Goal: Information Seeking & Learning: Learn about a topic

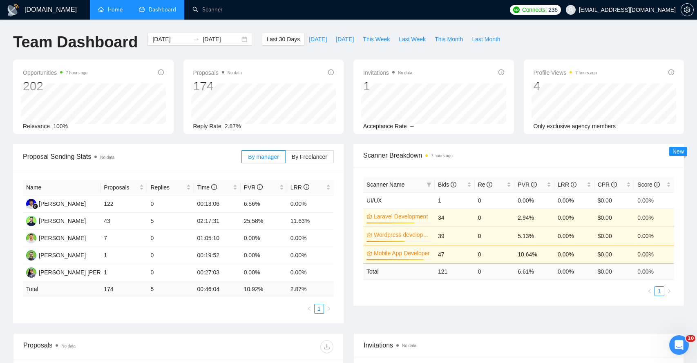
click at [111, 13] on link "Home" at bounding box center [110, 9] width 25 height 7
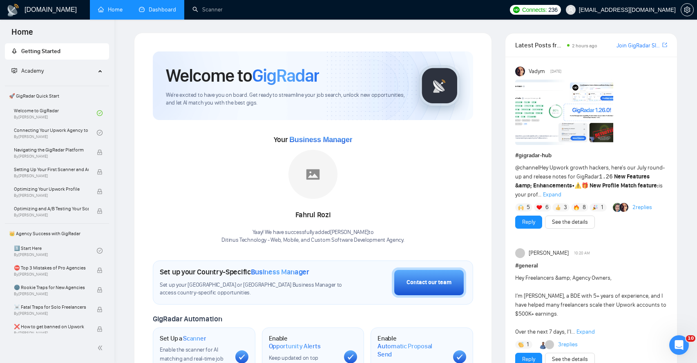
click at [153, 10] on link "Dashboard" at bounding box center [157, 9] width 37 height 7
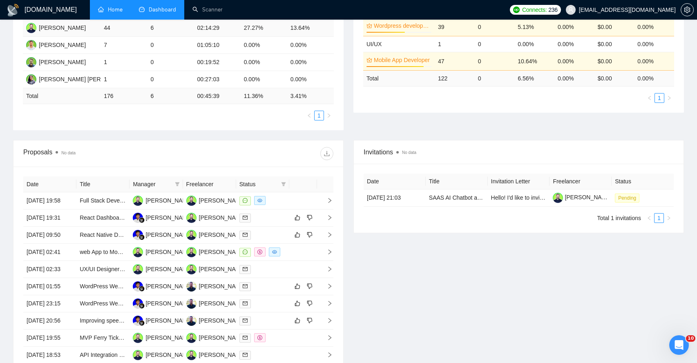
scroll to position [195, 0]
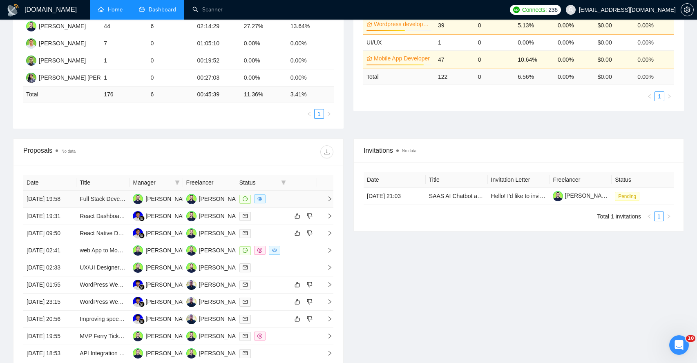
click at [324, 201] on span "right" at bounding box center [326, 199] width 12 height 6
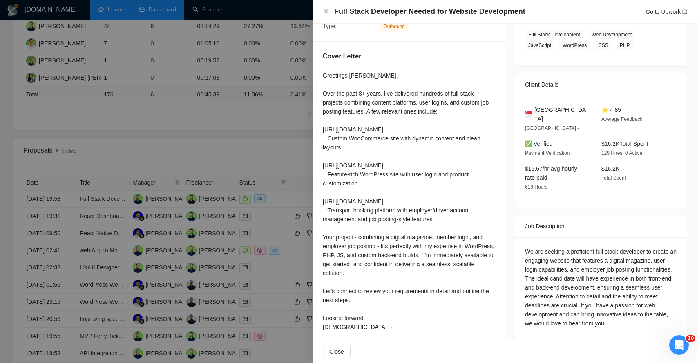
scroll to position [145, 0]
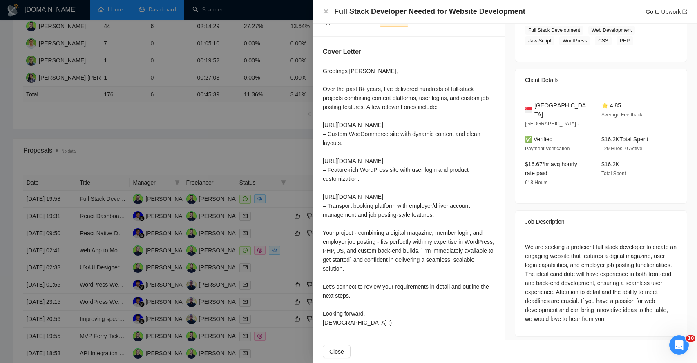
click at [264, 154] on div at bounding box center [348, 181] width 697 height 363
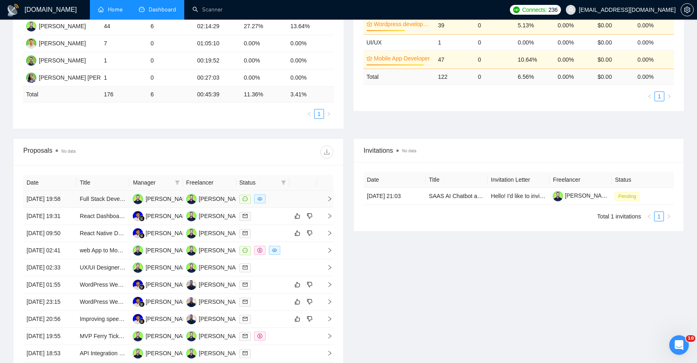
click at [280, 204] on div at bounding box center [262, 198] width 47 height 9
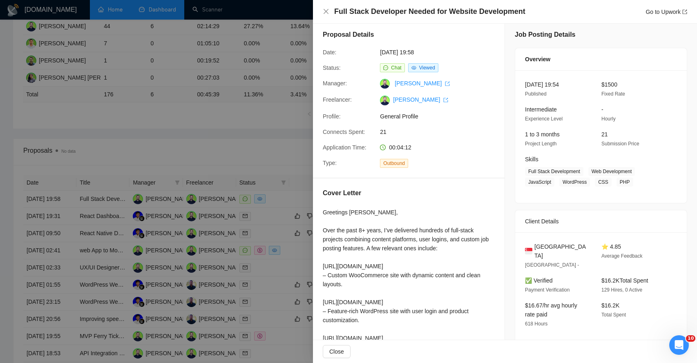
scroll to position [15, 0]
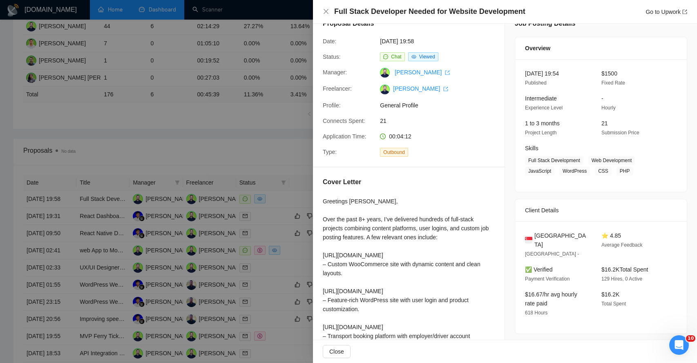
click at [265, 154] on div at bounding box center [348, 181] width 697 height 363
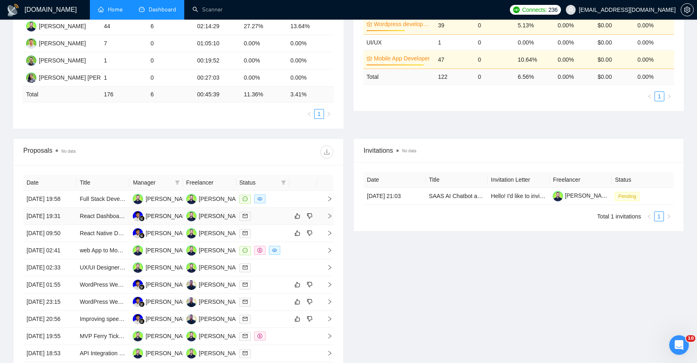
scroll to position [209, 0]
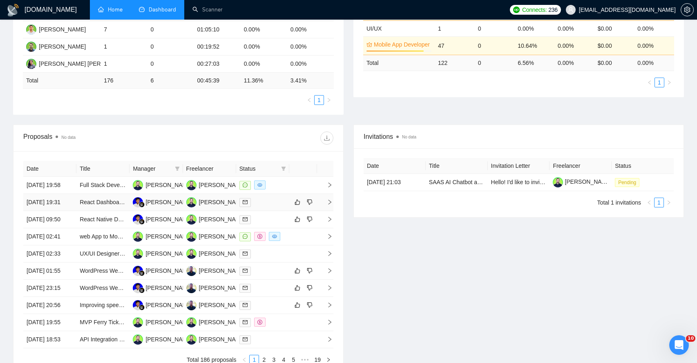
click at [323, 205] on span "right" at bounding box center [326, 202] width 12 height 6
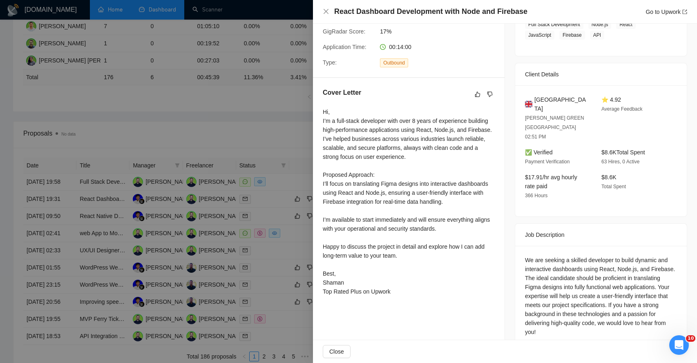
scroll to position [213, 0]
drag, startPoint x: 550, startPoint y: 250, endPoint x: 621, endPoint y: 246, distance: 71.2
click at [621, 256] on div "We are seeking a skilled developer to build dynamic and interactive dashboards …" at bounding box center [601, 296] width 152 height 81
drag, startPoint x: 546, startPoint y: 258, endPoint x: 600, endPoint y: 260, distance: 54.0
click at [600, 260] on div "We are seeking a skilled developer to build dynamic and interactive dashboards …" at bounding box center [601, 296] width 152 height 81
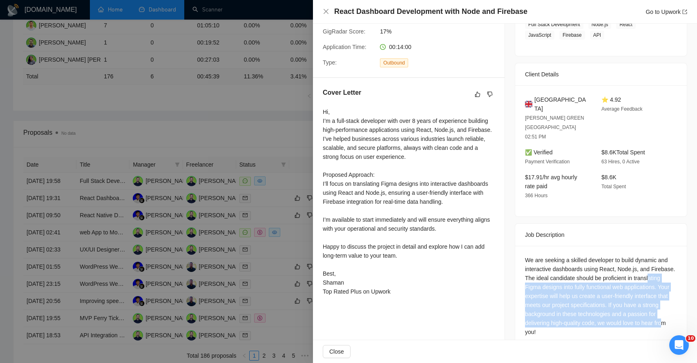
drag, startPoint x: 540, startPoint y: 265, endPoint x: 552, endPoint y: 314, distance: 50.6
click at [552, 314] on div "We are seeking a skilled developer to build dynamic and interactive dashboards …" at bounding box center [601, 296] width 152 height 81
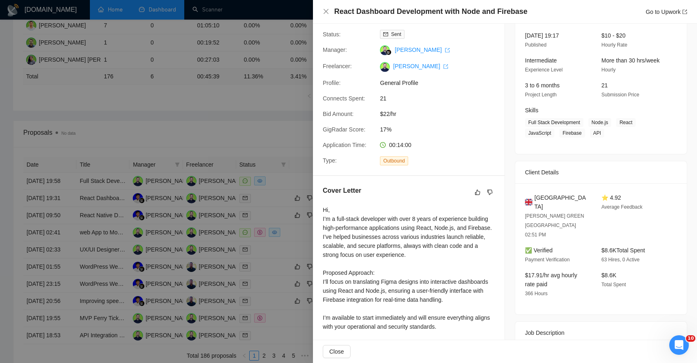
scroll to position [96, 0]
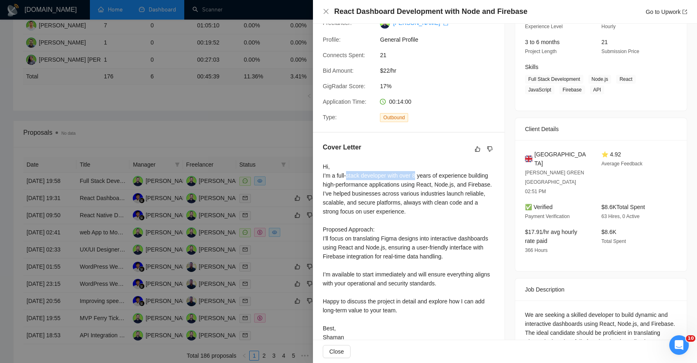
drag, startPoint x: 348, startPoint y: 176, endPoint x: 419, endPoint y: 176, distance: 70.3
click at [419, 176] on div "Hi, I’m a full-stack developer with over 8 years of experience building high-pe…" at bounding box center [409, 256] width 172 height 189
drag, startPoint x: 335, startPoint y: 185, endPoint x: 400, endPoint y: 185, distance: 65.4
click at [400, 185] on div "Hi, I’m a full-stack developer with over 8 years of experience building high-pe…" at bounding box center [409, 256] width 172 height 189
drag, startPoint x: 339, startPoint y: 193, endPoint x: 380, endPoint y: 193, distance: 41.3
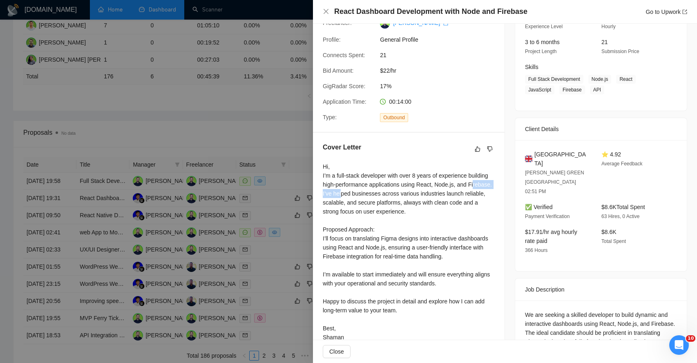
click at [380, 193] on div "Hi, I’m a full-stack developer with over 8 years of experience building high-pe…" at bounding box center [409, 256] width 172 height 189
drag, startPoint x: 392, startPoint y: 193, endPoint x: 438, endPoint y: 194, distance: 45.8
click at [438, 194] on div "Hi, I’m a full-stack developer with over 8 years of experience building high-pe…" at bounding box center [409, 256] width 172 height 189
drag, startPoint x: 353, startPoint y: 203, endPoint x: 409, endPoint y: 206, distance: 55.6
click at [409, 206] on div "Hi, I’m a full-stack developer with over 8 years of experience building high-pe…" at bounding box center [409, 256] width 172 height 189
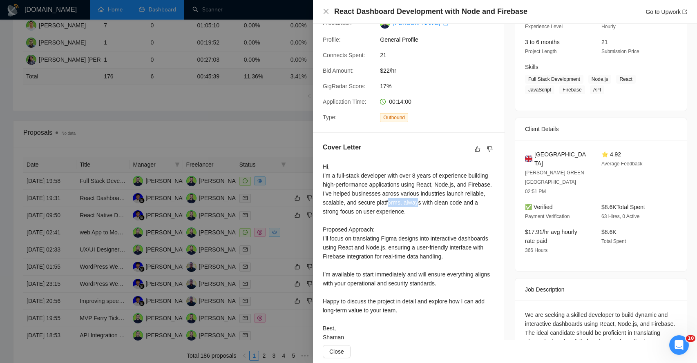
drag, startPoint x: 431, startPoint y: 205, endPoint x: 464, endPoint y: 205, distance: 33.1
click at [464, 205] on div "Hi, I’m a full-stack developer with over 8 years of experience building high-pe…" at bounding box center [409, 256] width 172 height 189
drag, startPoint x: 339, startPoint y: 213, endPoint x: 371, endPoint y: 213, distance: 31.9
click at [371, 213] on div "Hi, I’m a full-stack developer with over 8 years of experience building high-pe…" at bounding box center [409, 256] width 172 height 189
drag, startPoint x: 329, startPoint y: 240, endPoint x: 393, endPoint y: 242, distance: 63.4
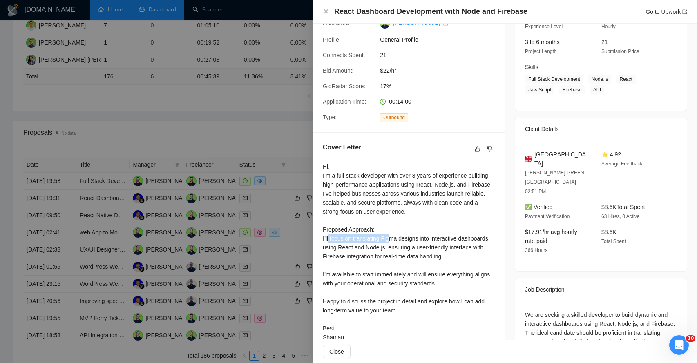
click at [393, 242] on div "Hi, I’m a full-stack developer with over 8 years of experience building high-pe…" at bounding box center [409, 256] width 172 height 189
drag, startPoint x: 404, startPoint y: 241, endPoint x: 437, endPoint y: 240, distance: 33.1
click at [437, 240] on div "Hi, I’m a full-stack developer with over 8 years of experience building high-pe…" at bounding box center [409, 256] width 172 height 189
drag, startPoint x: 335, startPoint y: 249, endPoint x: 372, endPoint y: 250, distance: 37.2
click at [372, 250] on div "Hi, I’m a full-stack developer with over 8 years of experience building high-pe…" at bounding box center [409, 256] width 172 height 189
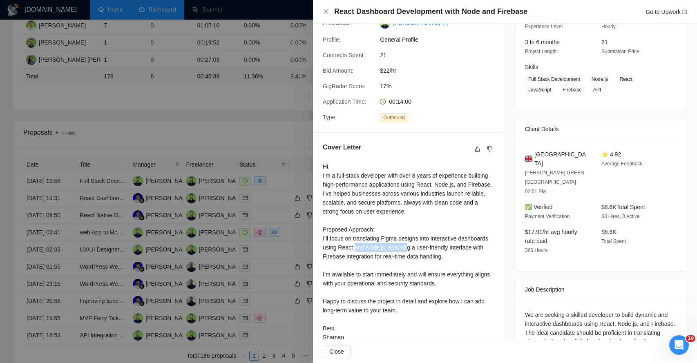
drag, startPoint x: 388, startPoint y: 249, endPoint x: 441, endPoint y: 249, distance: 53.5
click at [441, 249] on div "Hi, I’m a full-stack developer with over 8 years of experience building high-pe…" at bounding box center [409, 256] width 172 height 189
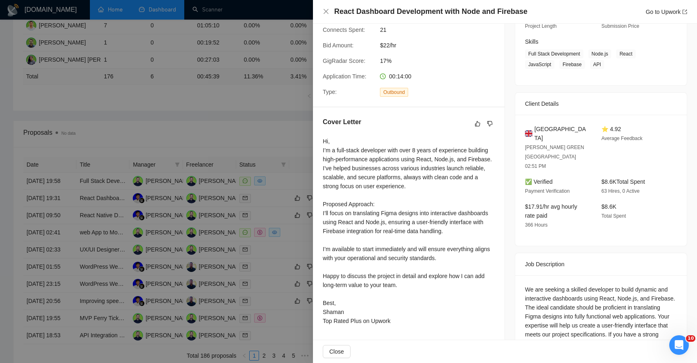
click at [340, 252] on div "Hi, I’m a full-stack developer with over 8 years of experience building high-pe…" at bounding box center [409, 231] width 172 height 189
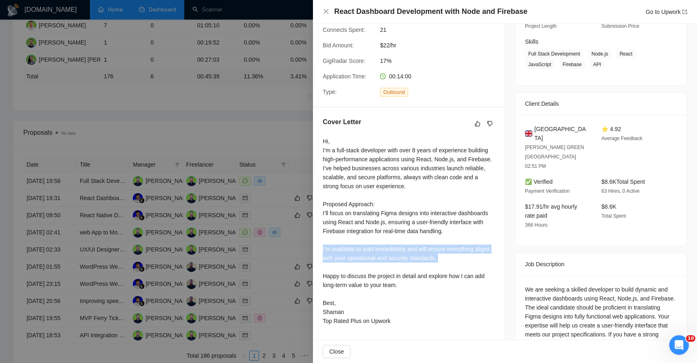
click at [340, 252] on div "Hi, I’m a full-stack developer with over 8 years of experience building high-pe…" at bounding box center [409, 231] width 172 height 189
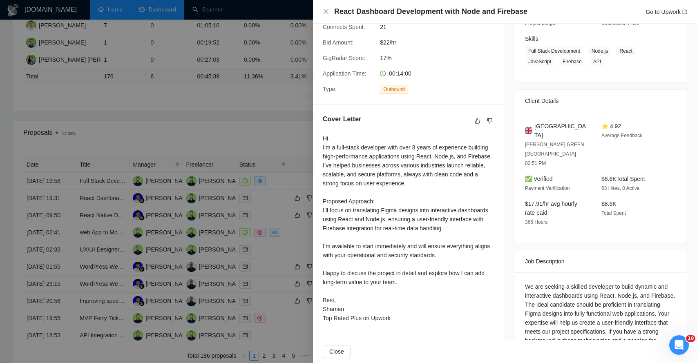
click at [337, 275] on div "Hi, I’m a full-stack developer with over 8 years of experience building high-pe…" at bounding box center [409, 228] width 172 height 189
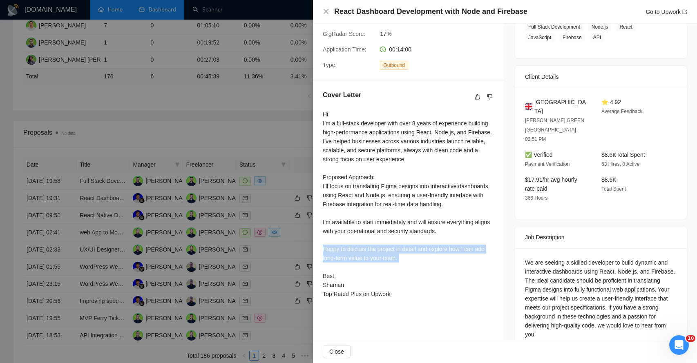
scroll to position [151, 0]
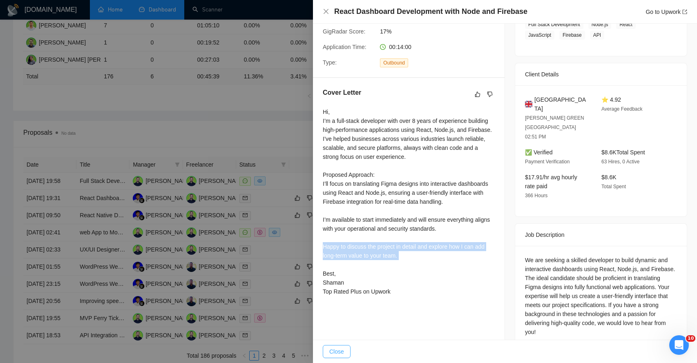
click at [344, 351] on span "Close" at bounding box center [336, 351] width 15 height 9
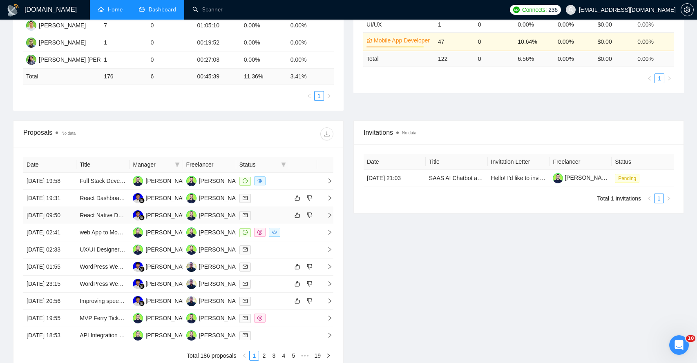
click at [328, 218] on icon "right" at bounding box center [329, 215] width 3 height 5
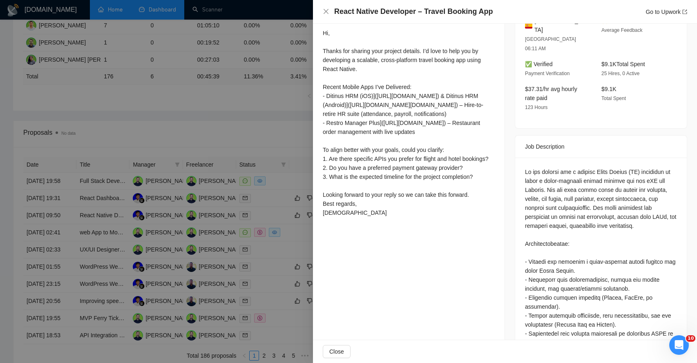
scroll to position [232, 0]
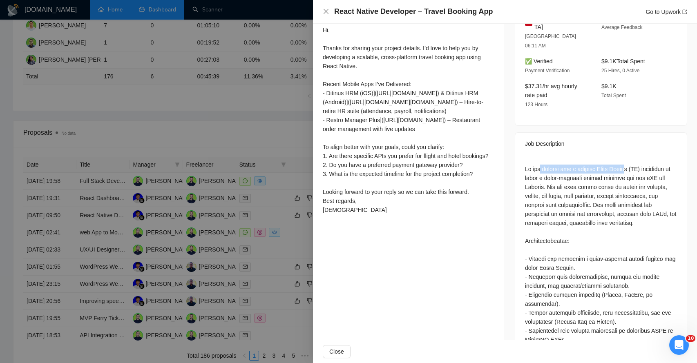
drag, startPoint x: 543, startPoint y: 150, endPoint x: 629, endPoint y: 154, distance: 85.4
click at [629, 165] on div at bounding box center [601, 362] width 152 height 395
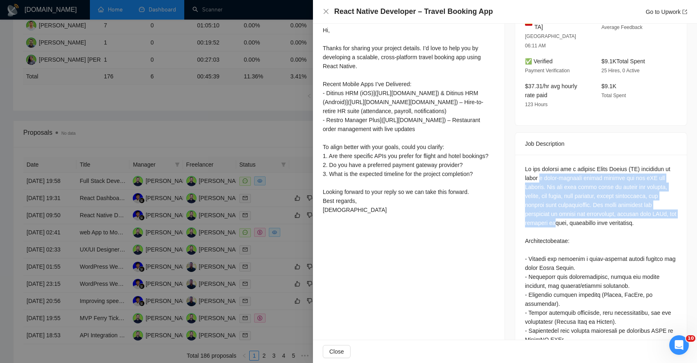
drag, startPoint x: 547, startPoint y: 156, endPoint x: 582, endPoint y: 203, distance: 58.2
click at [582, 203] on div at bounding box center [601, 362] width 152 height 395
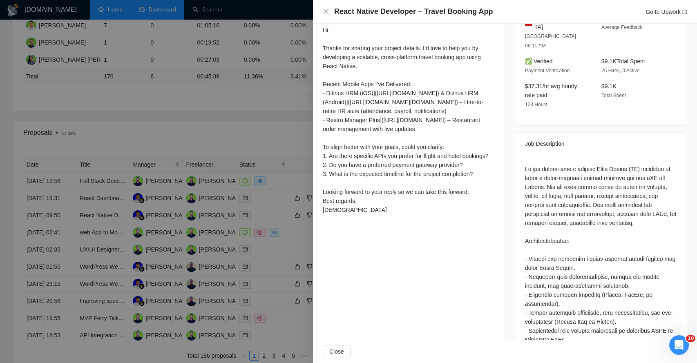
click at [543, 236] on div at bounding box center [601, 362] width 152 height 395
click at [351, 214] on div "Hi, Thanks for sharing your project details. I’d love to help you by developing…" at bounding box center [409, 120] width 172 height 189
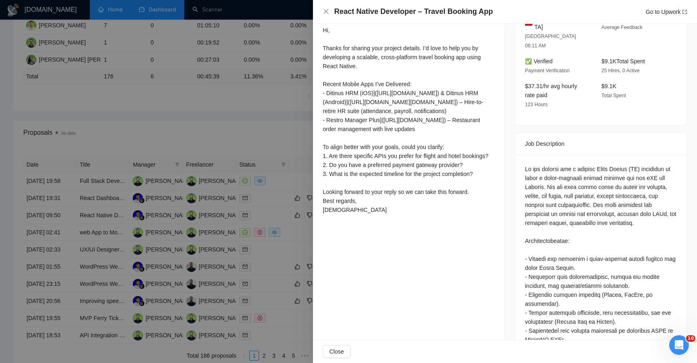
click at [351, 214] on div "Hi, Thanks for sharing your project details. I’d love to help you by developing…" at bounding box center [409, 120] width 172 height 189
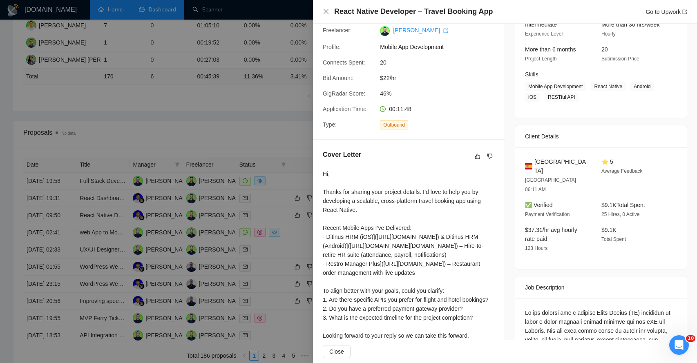
scroll to position [88, 0]
click at [355, 247] on div "Hi, Thanks for sharing your project details. I’d love to help you by developing…" at bounding box center [409, 264] width 172 height 189
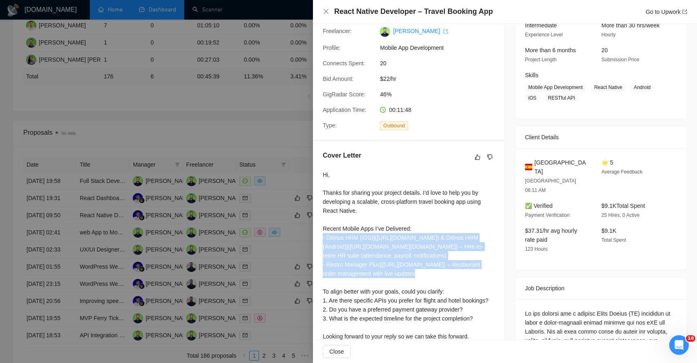
click at [355, 247] on div "Hi, Thanks for sharing your project details. I’d love to help you by developing…" at bounding box center [409, 264] width 172 height 189
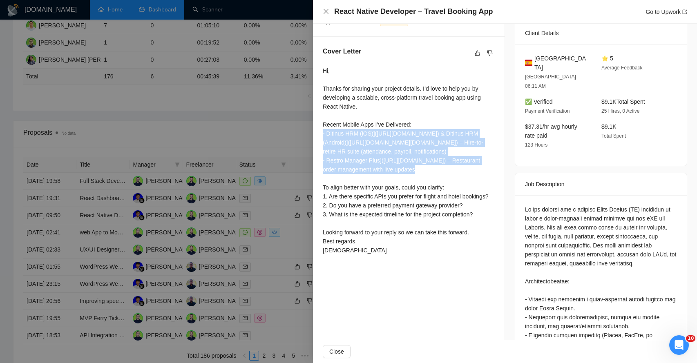
scroll to position [256, 0]
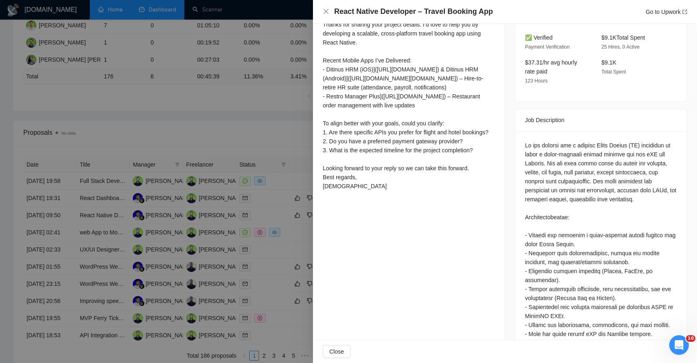
click at [347, 174] on div "Hi, Thanks for sharing your project details. I’d love to help you by developing…" at bounding box center [409, 96] width 172 height 189
click at [346, 156] on div "Hi, Thanks for sharing your project details. I’d love to help you by developing…" at bounding box center [409, 96] width 172 height 189
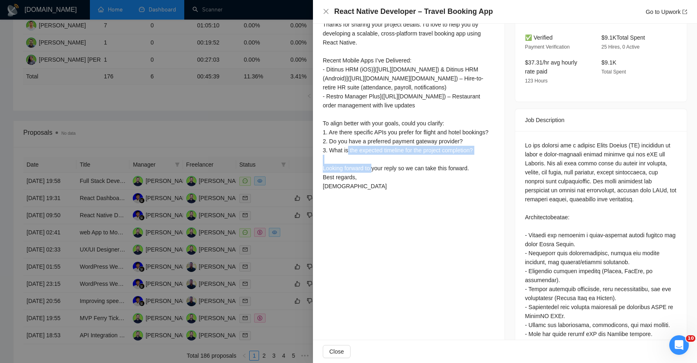
click at [346, 156] on div "Hi, Thanks for sharing your project details. I’d love to help you by developing…" at bounding box center [409, 96] width 172 height 189
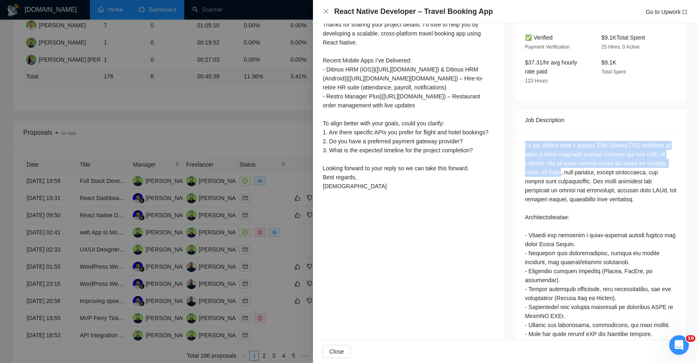
drag, startPoint x: 527, startPoint y: 123, endPoint x: 570, endPoint y: 151, distance: 51.4
click at [570, 151] on div at bounding box center [601, 338] width 152 height 395
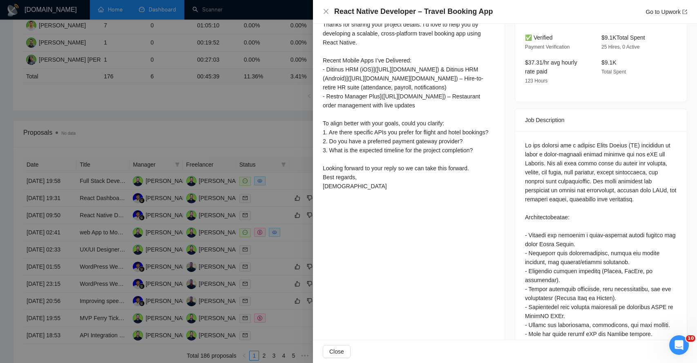
click at [550, 161] on div at bounding box center [601, 338] width 152 height 395
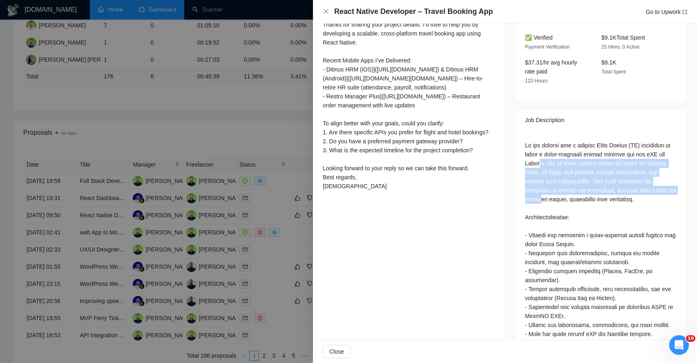
drag, startPoint x: 541, startPoint y: 141, endPoint x: 565, endPoint y: 178, distance: 44.1
click at [565, 179] on div at bounding box center [601, 338] width 152 height 395
click at [547, 179] on div at bounding box center [601, 338] width 152 height 395
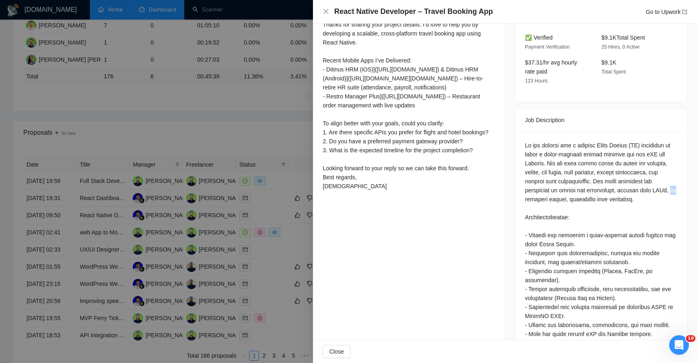
click at [547, 179] on div at bounding box center [601, 338] width 152 height 395
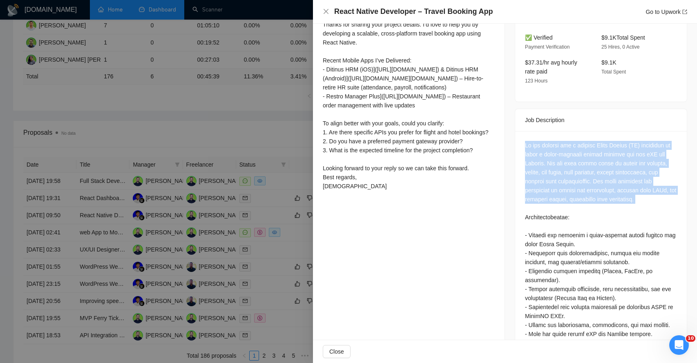
click at [547, 179] on div at bounding box center [601, 338] width 152 height 395
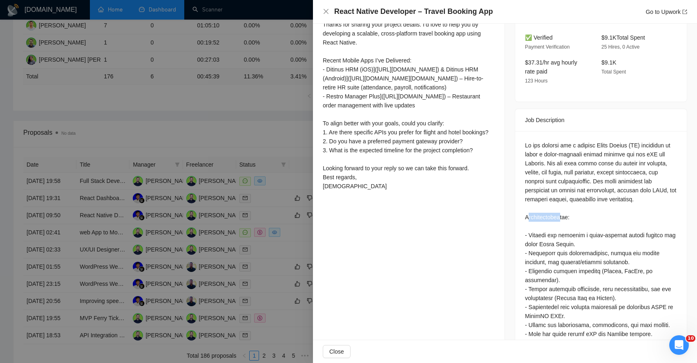
drag, startPoint x: 528, startPoint y: 194, endPoint x: 558, endPoint y: 201, distance: 31.2
click at [558, 201] on div at bounding box center [601, 338] width 152 height 395
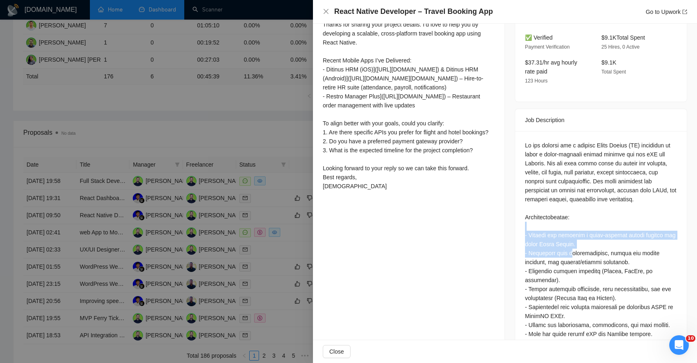
drag, startPoint x: 528, startPoint y: 210, endPoint x: 575, endPoint y: 233, distance: 52.4
click at [575, 233] on div at bounding box center [601, 338] width 152 height 395
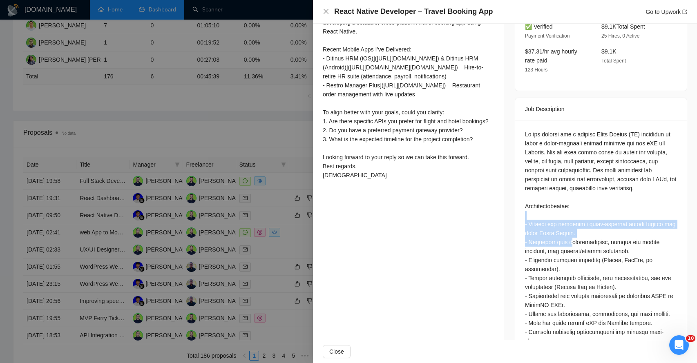
scroll to position [268, 0]
click at [534, 228] on div at bounding box center [601, 327] width 152 height 395
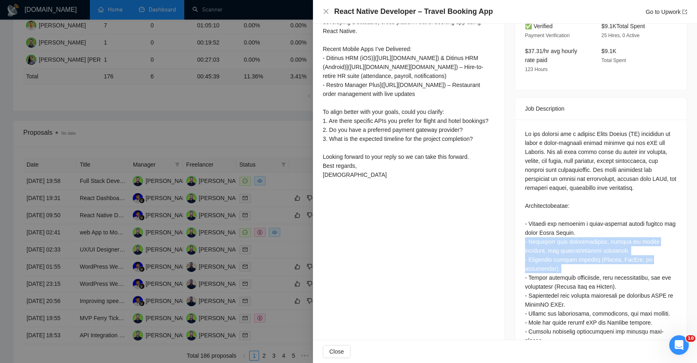
drag, startPoint x: 534, startPoint y: 228, endPoint x: 549, endPoint y: 239, distance: 18.6
click at [549, 239] on div at bounding box center [601, 327] width 152 height 395
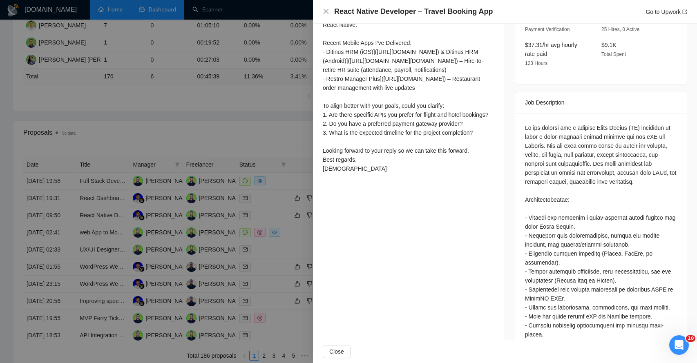
click at [534, 253] on div at bounding box center [601, 320] width 152 height 395
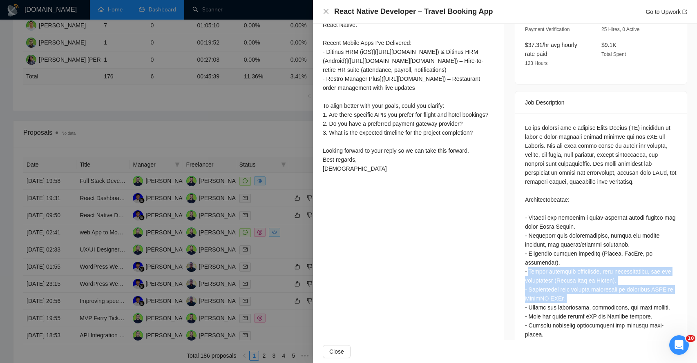
drag, startPoint x: 534, startPoint y: 253, endPoint x: 580, endPoint y: 282, distance: 54.0
click at [580, 282] on div at bounding box center [601, 320] width 152 height 395
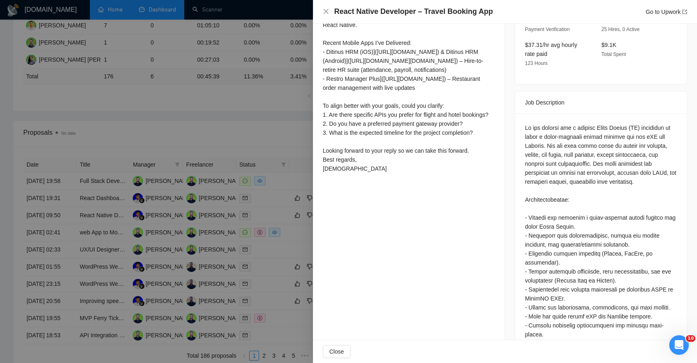
click at [529, 289] on div at bounding box center [601, 320] width 152 height 395
drag, startPoint x: 529, startPoint y: 289, endPoint x: 627, endPoint y: 291, distance: 98.1
click at [627, 291] on div at bounding box center [601, 320] width 152 height 395
click at [540, 297] on div at bounding box center [601, 320] width 152 height 395
drag, startPoint x: 540, startPoint y: 297, endPoint x: 549, endPoint y: 332, distance: 35.9
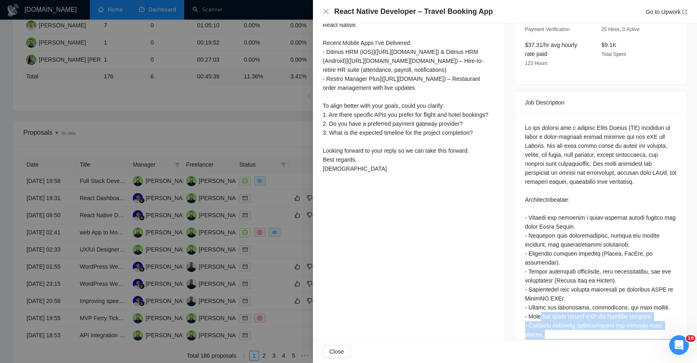
click at [549, 333] on div at bounding box center [601, 320] width 152 height 395
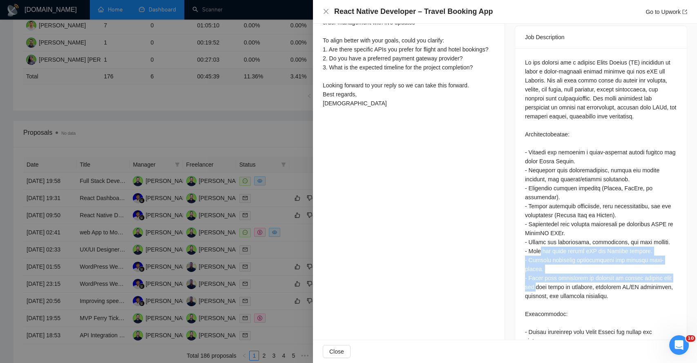
scroll to position [356, 0]
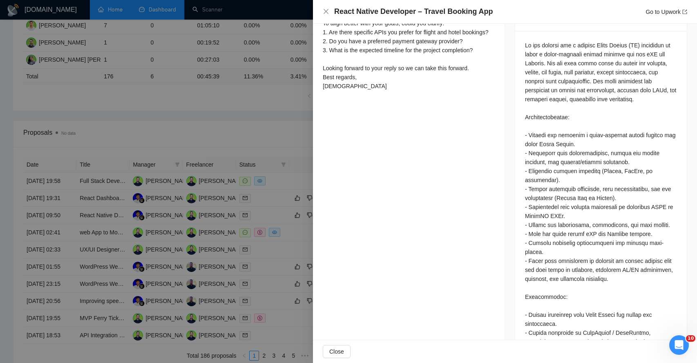
click at [537, 279] on div at bounding box center [601, 238] width 152 height 395
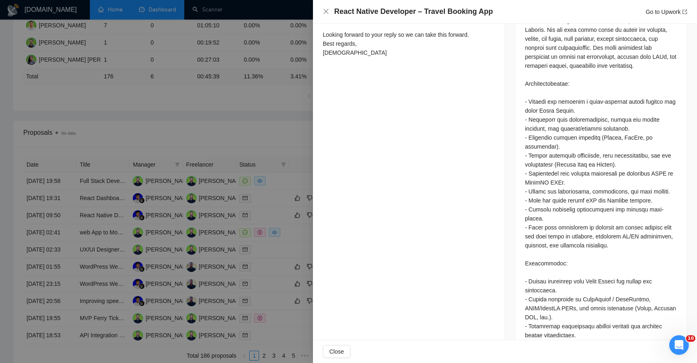
click at [538, 266] on div at bounding box center [601, 204] width 152 height 395
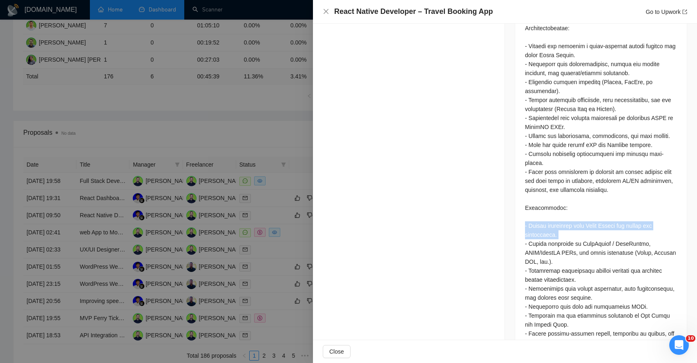
scroll to position [456, 0]
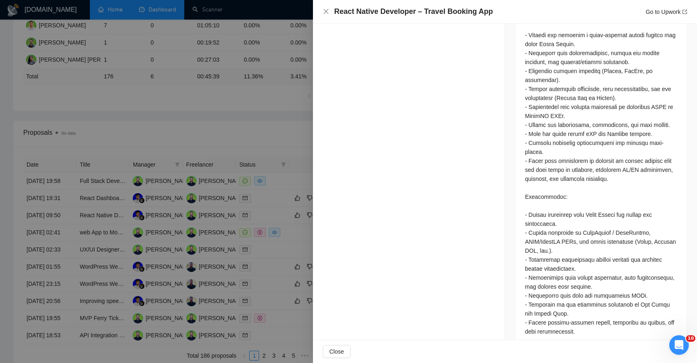
click at [540, 223] on div at bounding box center [601, 138] width 152 height 395
click at [541, 246] on div at bounding box center [601, 138] width 152 height 395
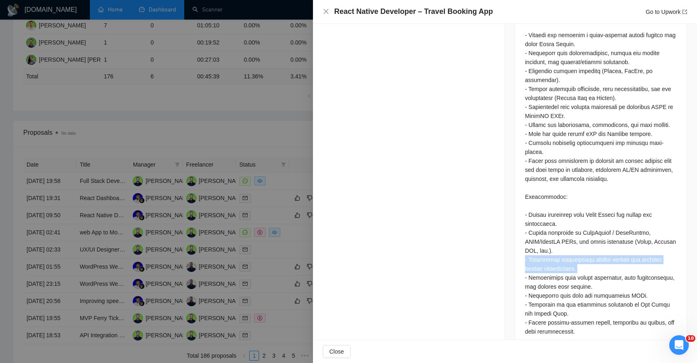
click at [541, 246] on div at bounding box center [601, 138] width 152 height 395
click at [544, 262] on div at bounding box center [601, 138] width 152 height 395
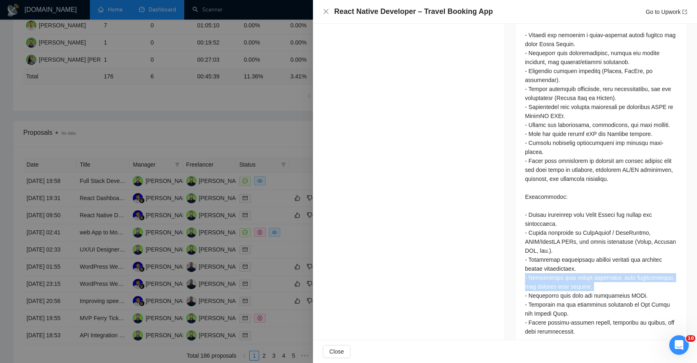
click at [544, 262] on div at bounding box center [601, 138] width 152 height 395
click at [543, 271] on div at bounding box center [601, 138] width 152 height 395
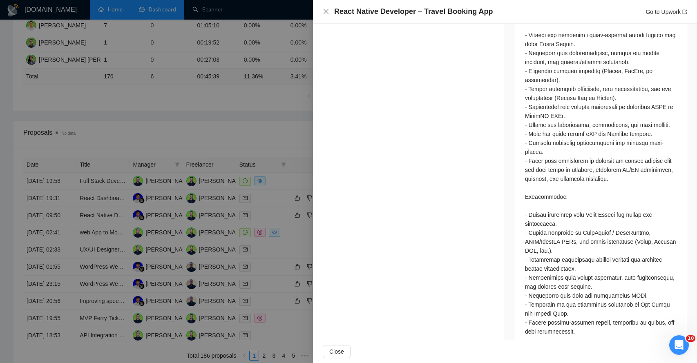
click at [543, 277] on div at bounding box center [601, 138] width 152 height 395
click at [541, 286] on div at bounding box center [601, 138] width 152 height 395
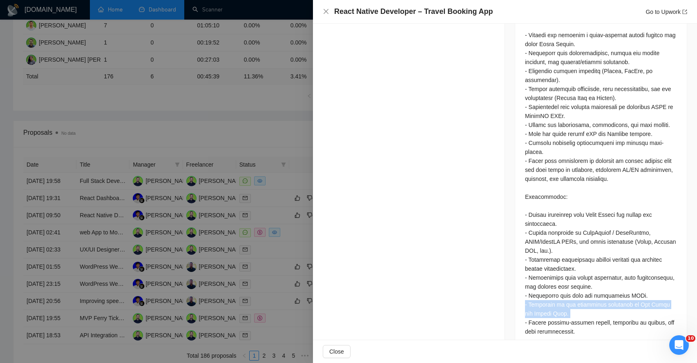
click at [541, 286] on div at bounding box center [601, 138] width 152 height 395
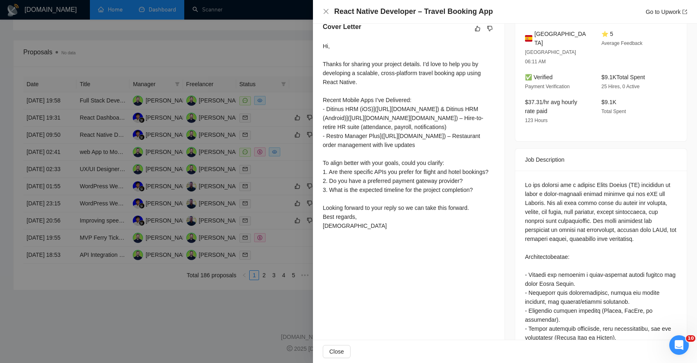
scroll to position [217, 0]
drag, startPoint x: 323, startPoint y: 63, endPoint x: 384, endPoint y: 264, distance: 210.0
click at [384, 230] on div "Hi, Thanks for sharing your project details. I’d love to help you by developing…" at bounding box center [409, 135] width 172 height 189
click at [363, 230] on div "Hi, Thanks for sharing your project details. I’d love to help you by developing…" at bounding box center [409, 135] width 172 height 189
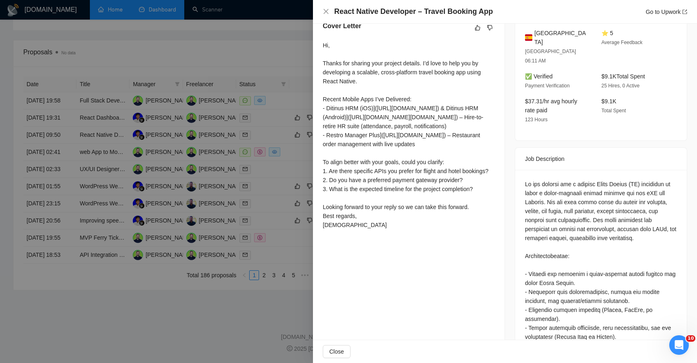
click at [363, 230] on div "Hi, Thanks for sharing your project details. I’d love to help you by developing…" at bounding box center [409, 135] width 172 height 189
click at [350, 227] on div "Hi, Thanks for sharing your project details. I’d love to help you by developing…" at bounding box center [409, 135] width 172 height 189
click at [342, 230] on div "Hi, Thanks for sharing your project details. I’d love to help you by developing…" at bounding box center [409, 135] width 172 height 189
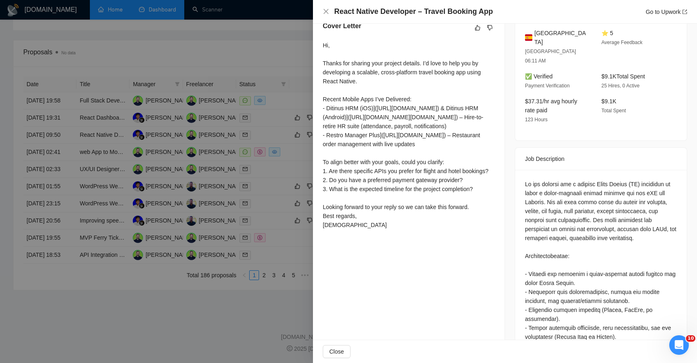
click at [342, 230] on div "Hi, Thanks for sharing your project details. I’d love to help you by developing…" at bounding box center [409, 135] width 172 height 189
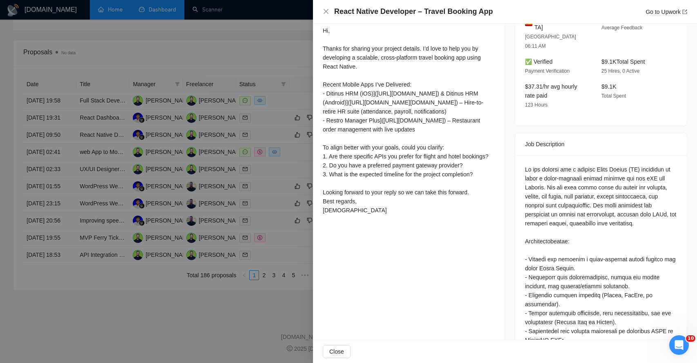
scroll to position [233, 0]
click at [326, 14] on icon "close" at bounding box center [326, 11] width 7 height 7
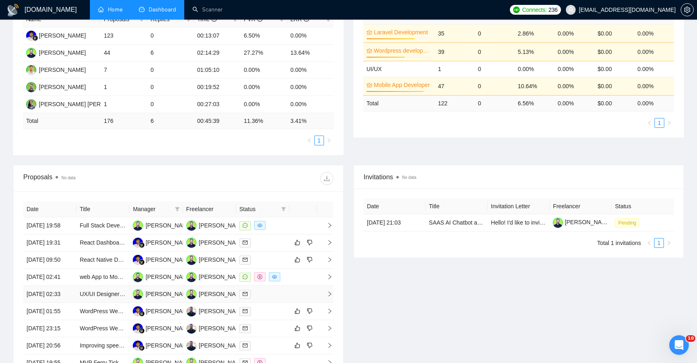
scroll to position [0, 0]
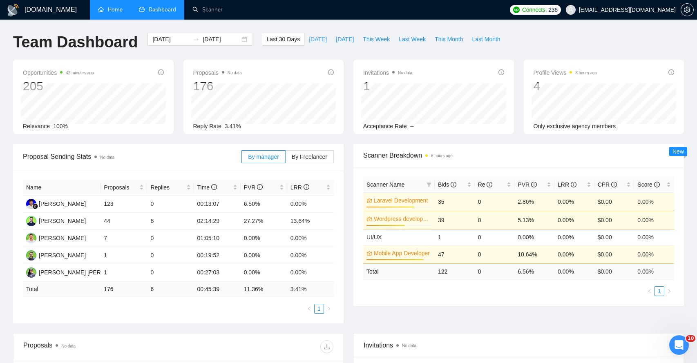
click at [309, 42] on span "[DATE]" at bounding box center [318, 39] width 18 height 9
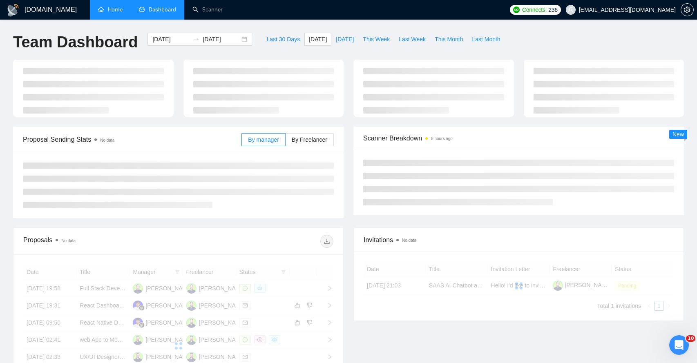
type input "[DATE]"
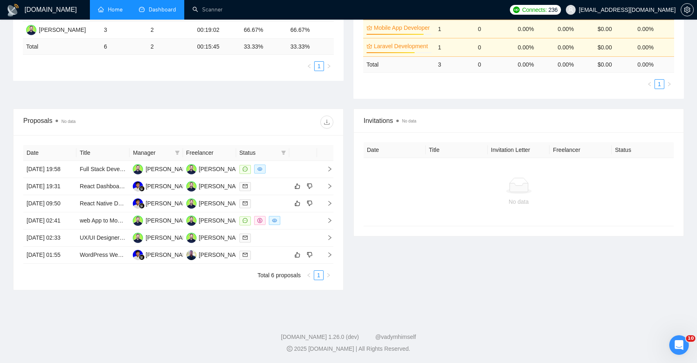
scroll to position [206, 0]
click at [324, 258] on span "right" at bounding box center [326, 255] width 12 height 6
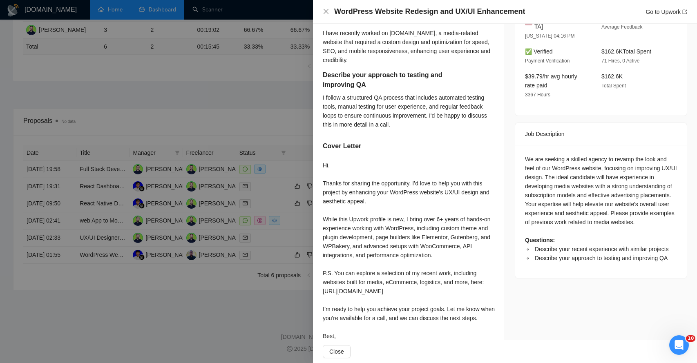
click at [238, 315] on div at bounding box center [348, 181] width 697 height 363
